Goal: Obtain resource: Obtain resource

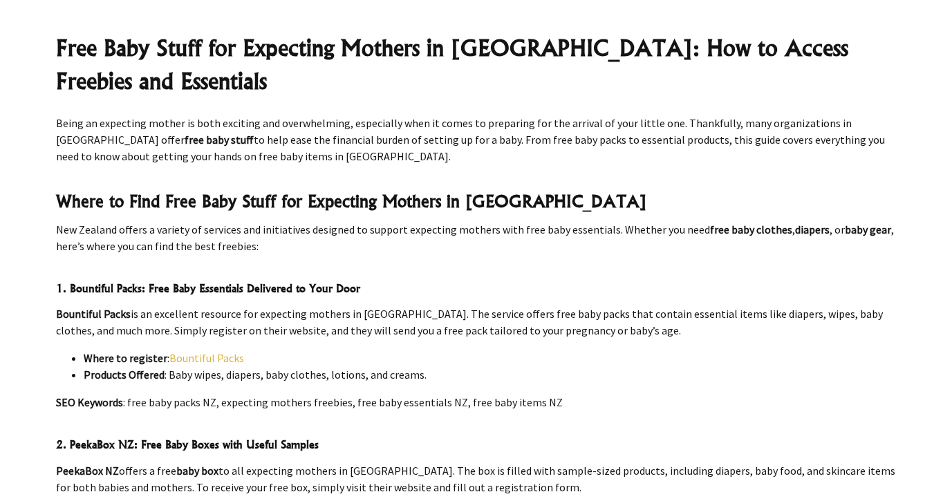
scroll to position [500, 0]
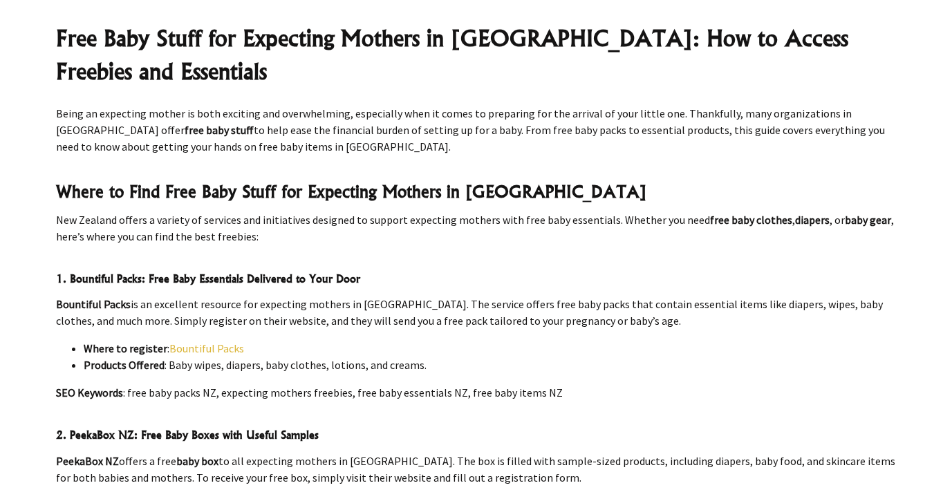
click at [218, 341] on link "Bountiful Packs" at bounding box center [206, 348] width 75 height 14
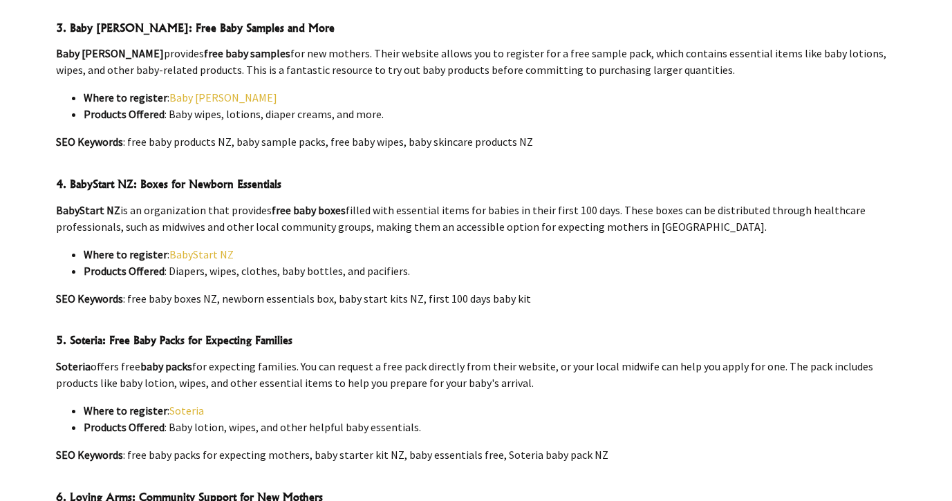
scroll to position [1067, 0]
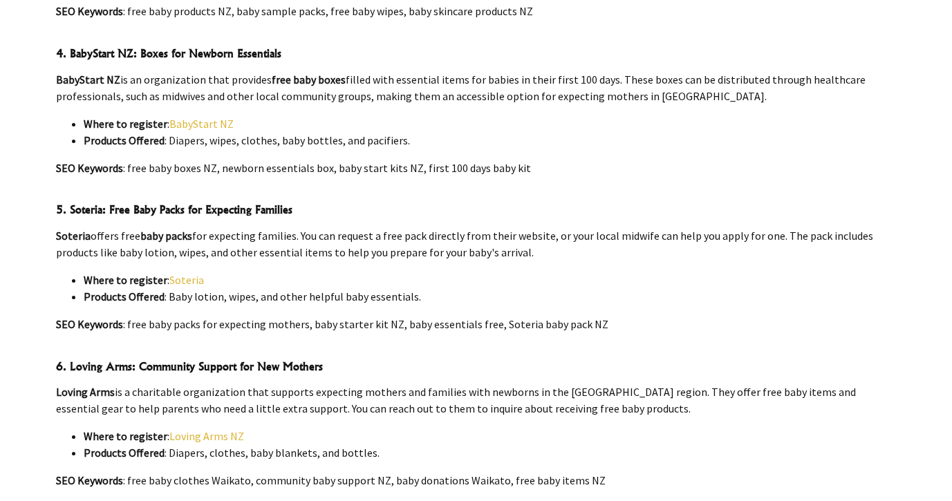
scroll to position [1265, 0]
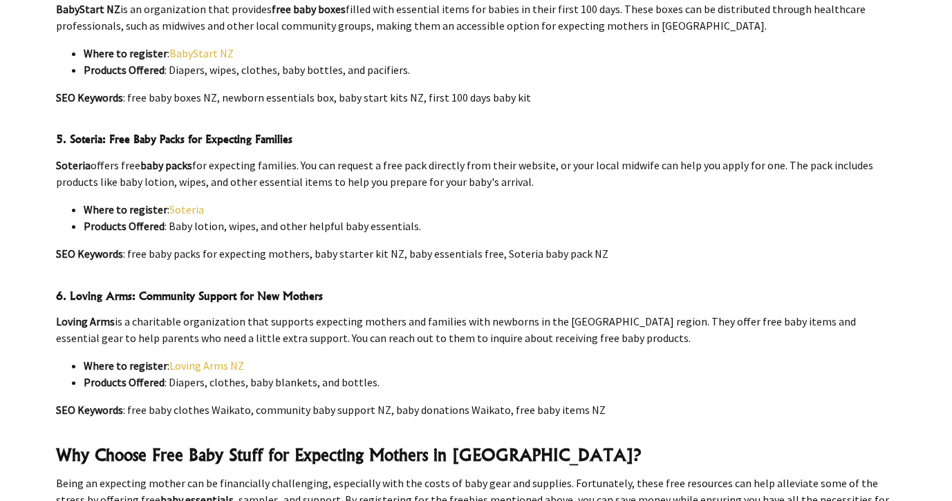
click at [198, 359] on link "Loving Arms NZ" at bounding box center [206, 366] width 75 height 14
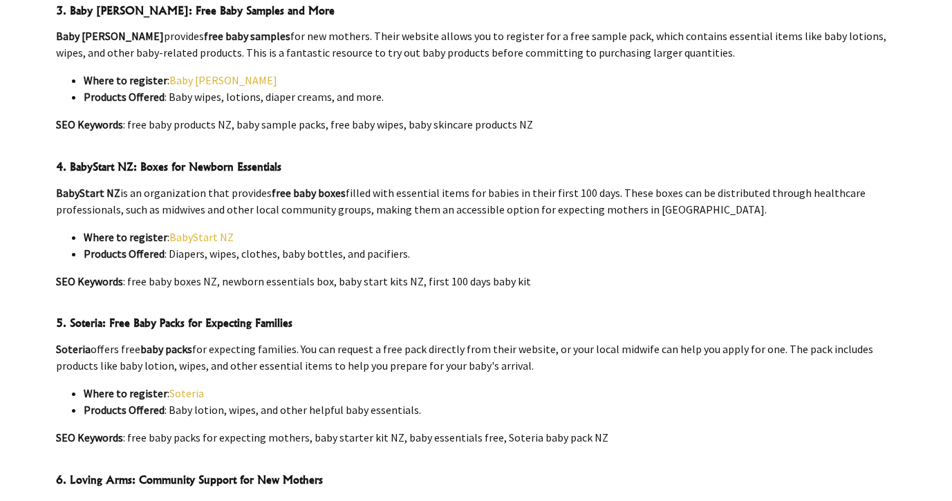
scroll to position [1032, 0]
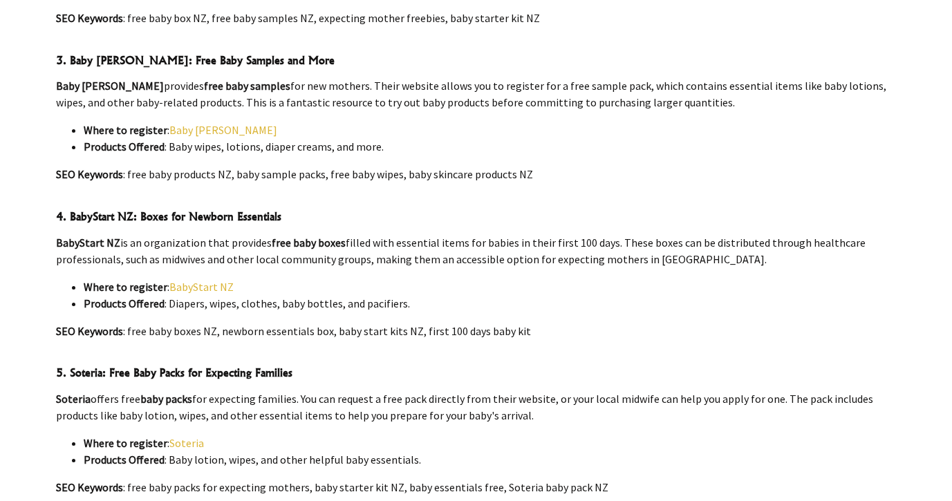
click at [183, 280] on link "BabyStart NZ" at bounding box center [201, 287] width 64 height 14
